Goal: Information Seeking & Learning: Learn about a topic

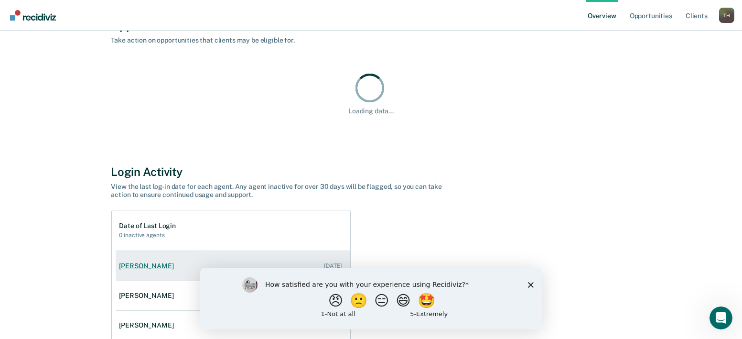
scroll to position [108, 0]
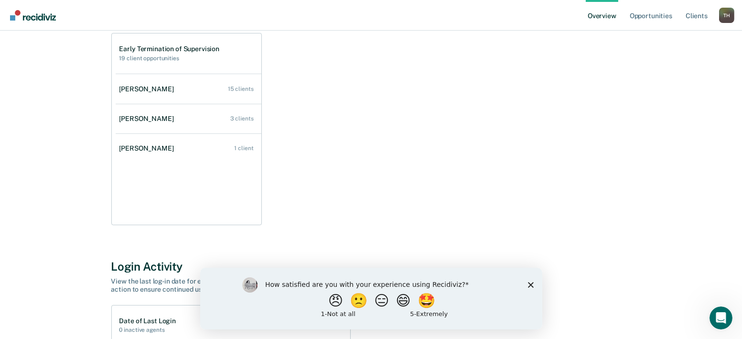
click at [538, 283] on div "How satisfied are you with your experience using Recidiviz? 😠 🙁 😑 😄 🤩 1 - Not a…" at bounding box center [371, 298] width 342 height 62
click at [529, 282] on icon "Close survey" at bounding box center [531, 284] width 6 height 6
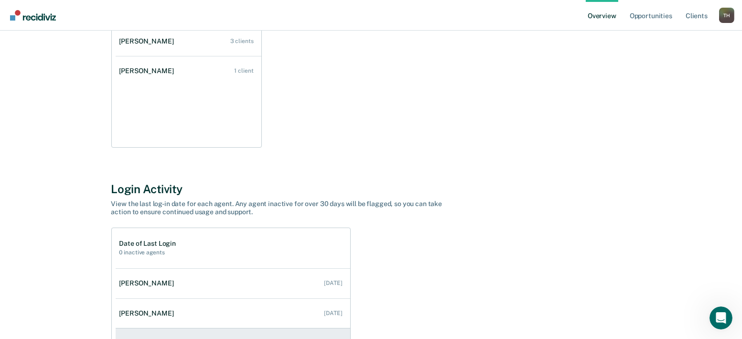
scroll to position [204, 0]
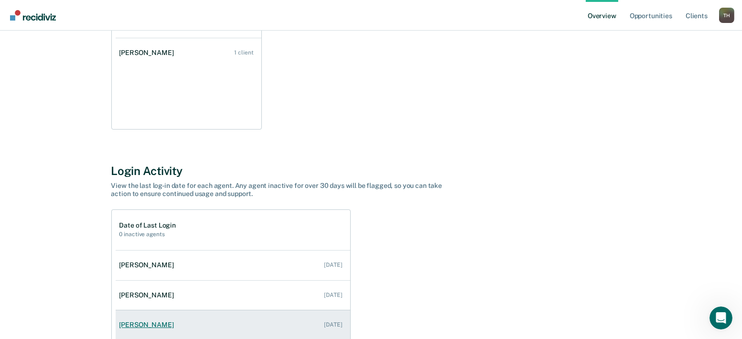
click at [178, 321] on div "[PERSON_NAME]" at bounding box center [148, 325] width 58 height 8
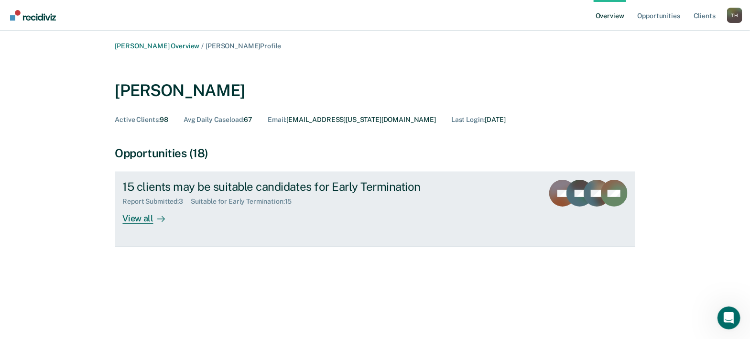
click at [176, 205] on div "View all" at bounding box center [150, 214] width 54 height 19
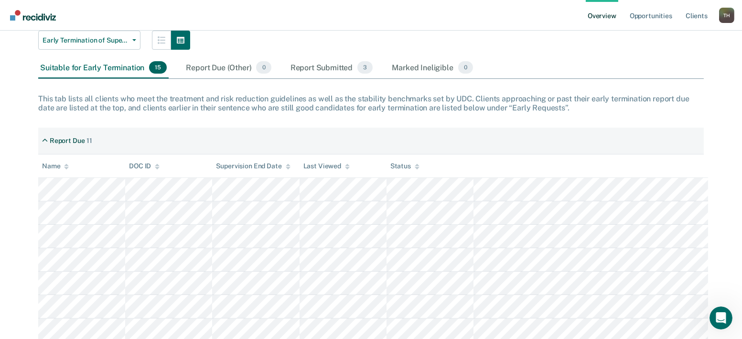
scroll to position [159, 0]
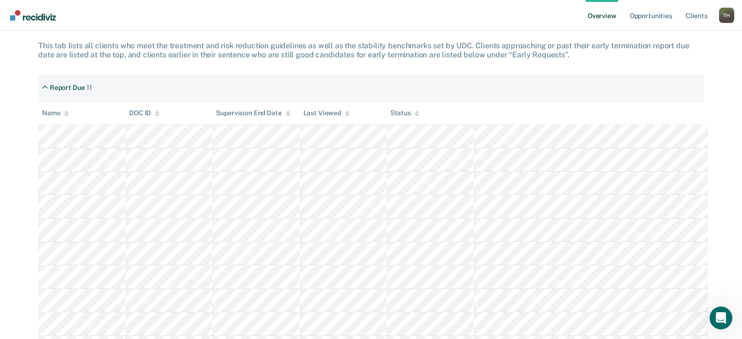
click at [47, 109] on div "Name" at bounding box center [55, 113] width 27 height 8
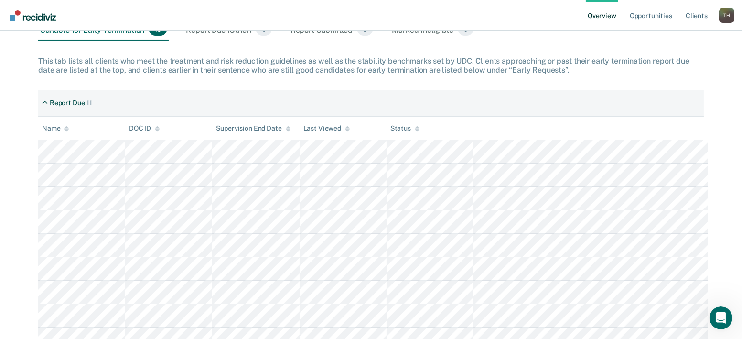
scroll to position [58, 0]
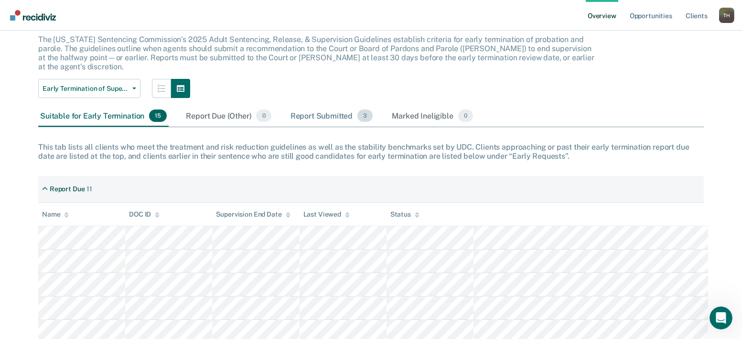
click at [289, 106] on div "Report Submitted 3" at bounding box center [332, 116] width 86 height 21
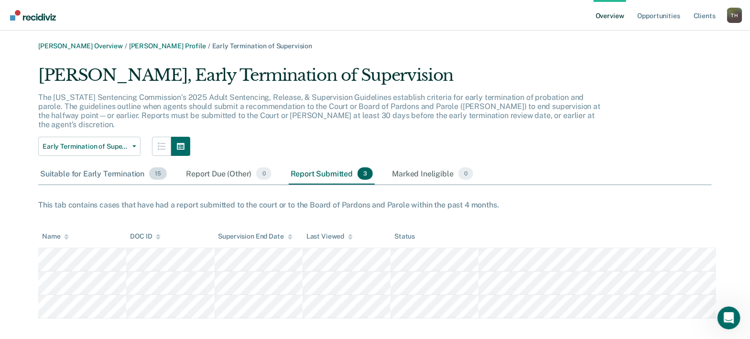
click at [89, 163] on div "Suitable for Early Termination 15" at bounding box center [103, 173] width 130 height 21
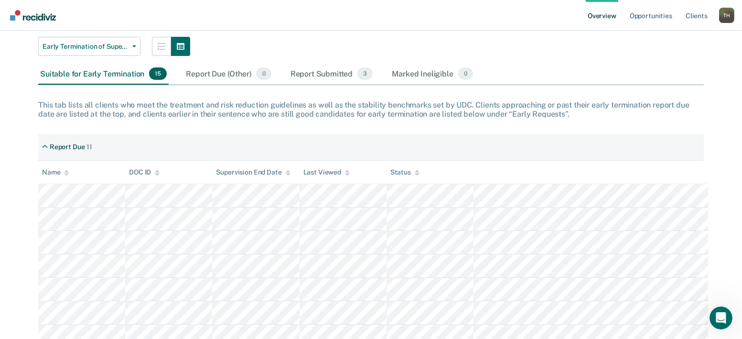
scroll to position [106, 0]
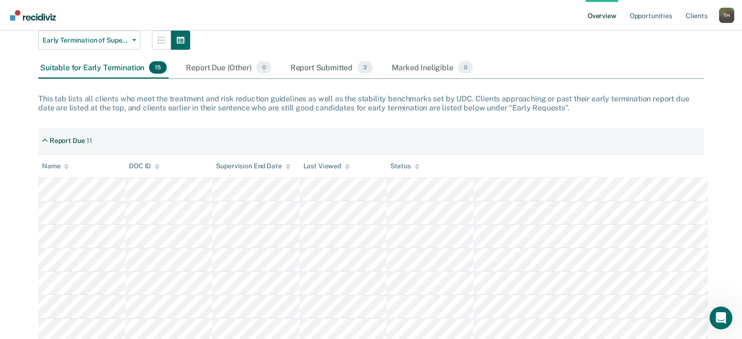
click at [48, 162] on div "Name" at bounding box center [55, 166] width 27 height 8
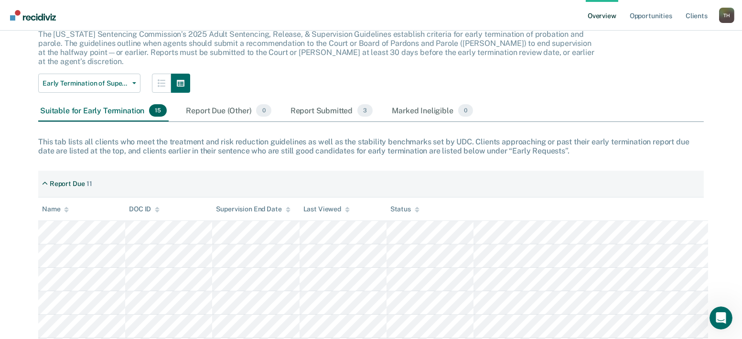
scroll to position [0, 0]
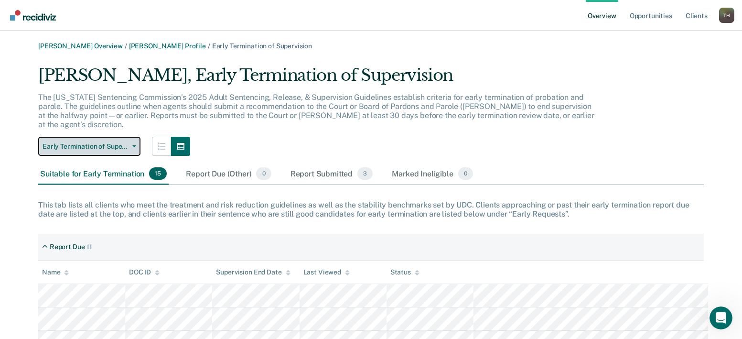
click at [132, 145] on icon "button" at bounding box center [134, 146] width 4 height 2
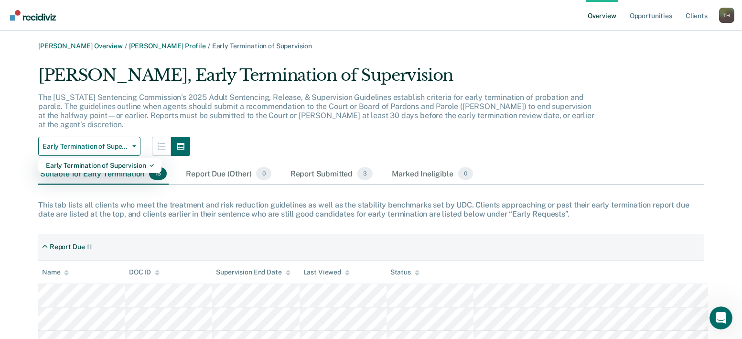
click at [259, 102] on div "The [US_STATE] Sentencing Commission’s 2025 Adult Sentencing, Release, & Superv…" at bounding box center [316, 115] width 557 height 44
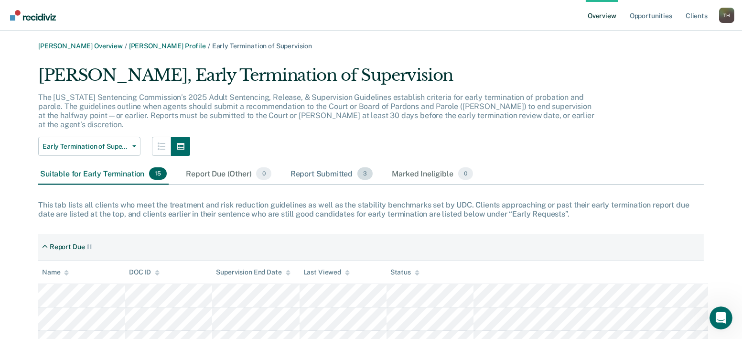
click at [289, 163] on div "Report Submitted 3" at bounding box center [332, 173] width 86 height 21
